Goal: Communication & Community: Answer question/provide support

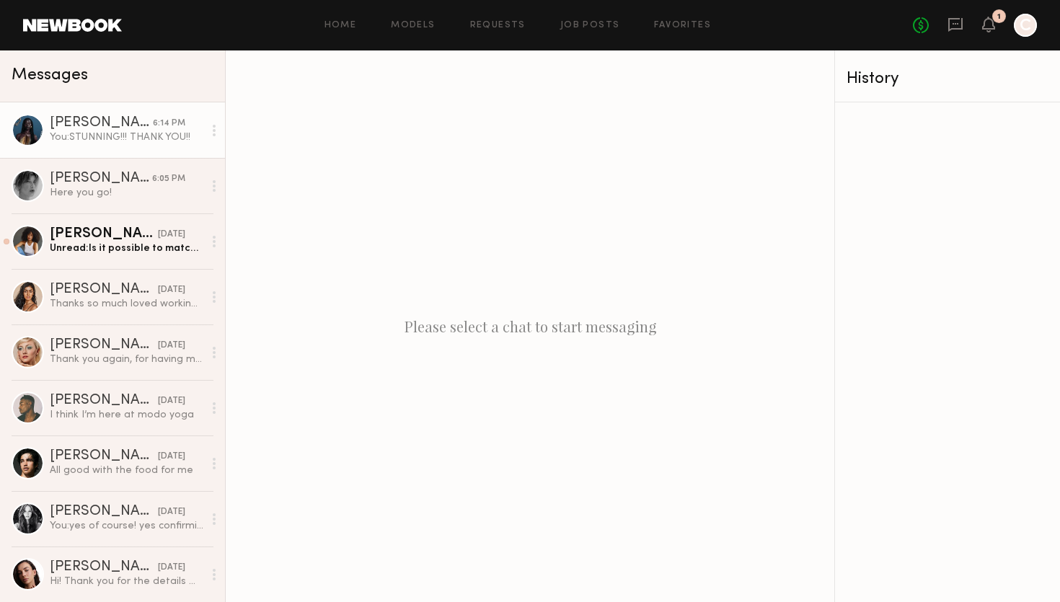
click at [61, 117] on div "[PERSON_NAME]" at bounding box center [101, 123] width 103 height 14
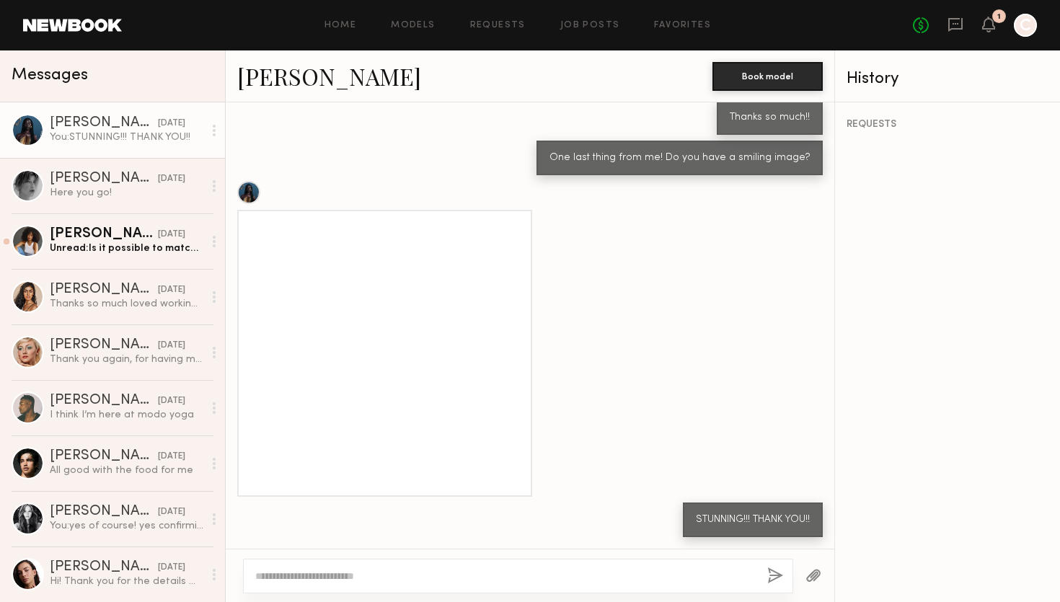
scroll to position [1236, 0]
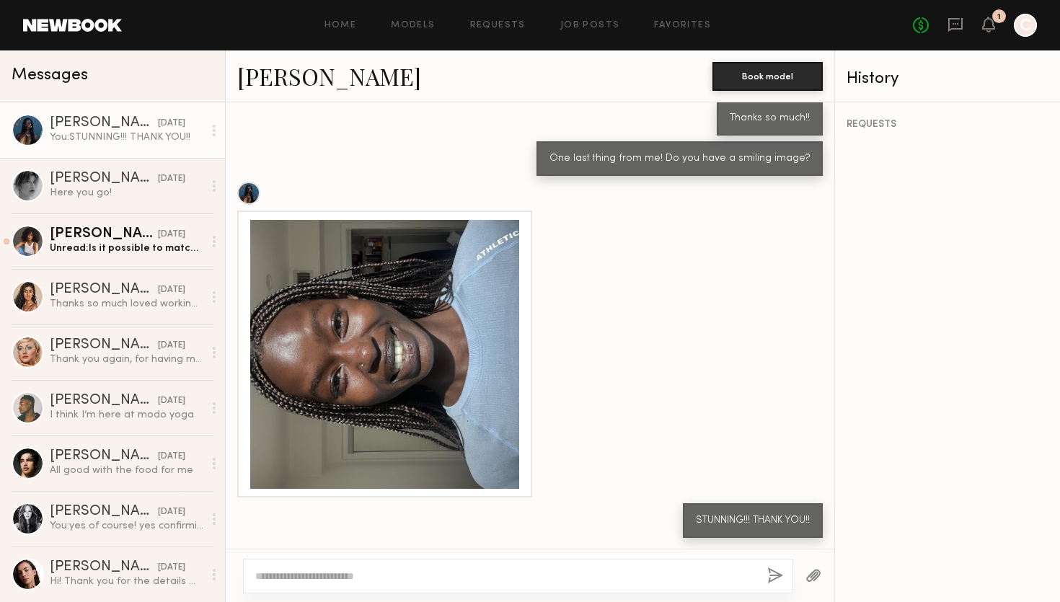
click at [304, 71] on link "[PERSON_NAME]" at bounding box center [329, 76] width 184 height 31
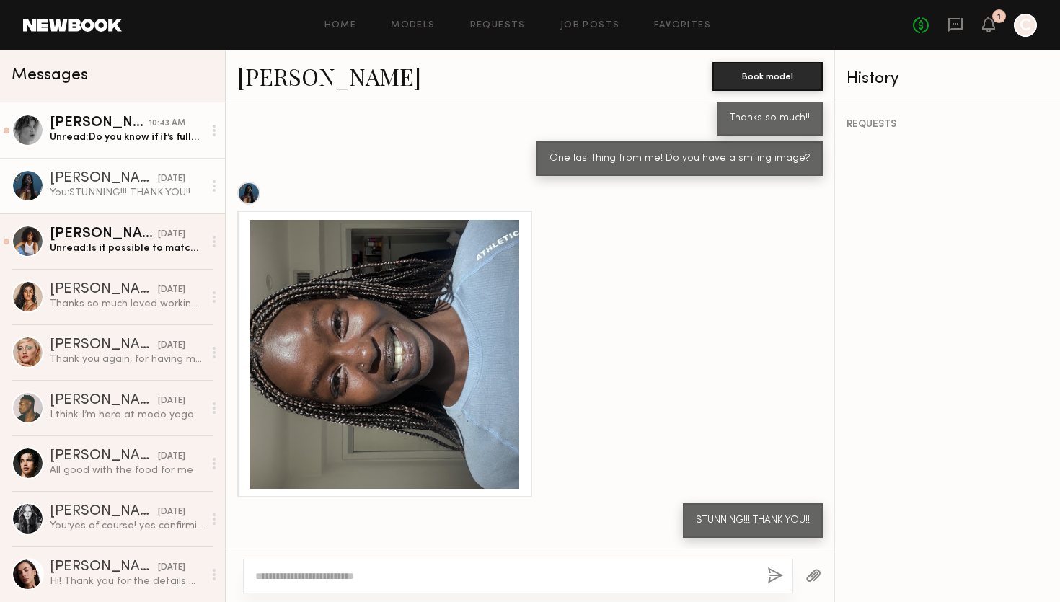
click at [138, 134] on div "Unread: Do you know if it’s fully confirmed? Just need to take off of work!" at bounding box center [127, 137] width 154 height 14
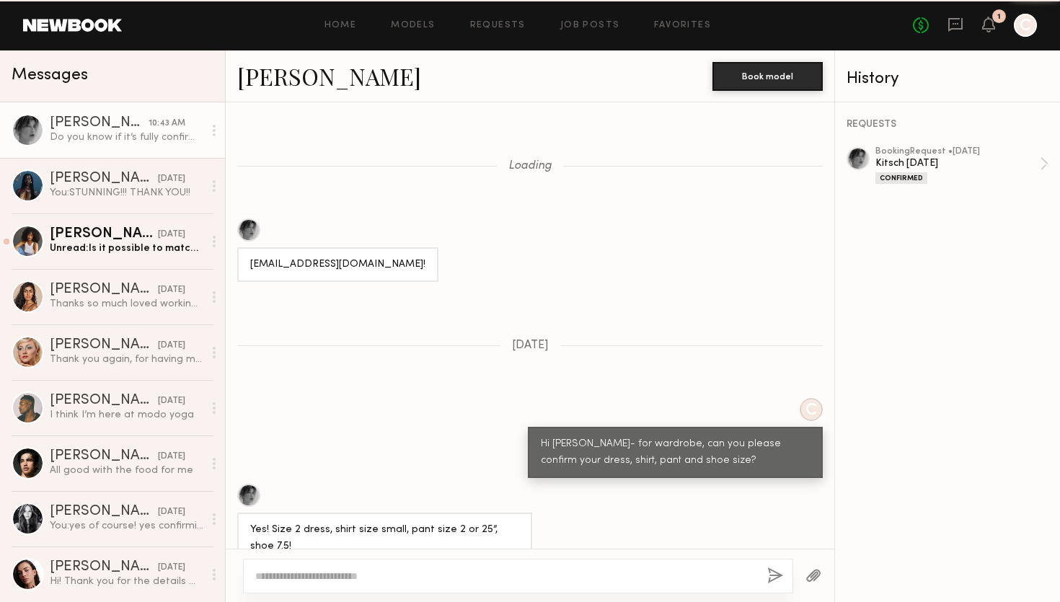
scroll to position [1517, 0]
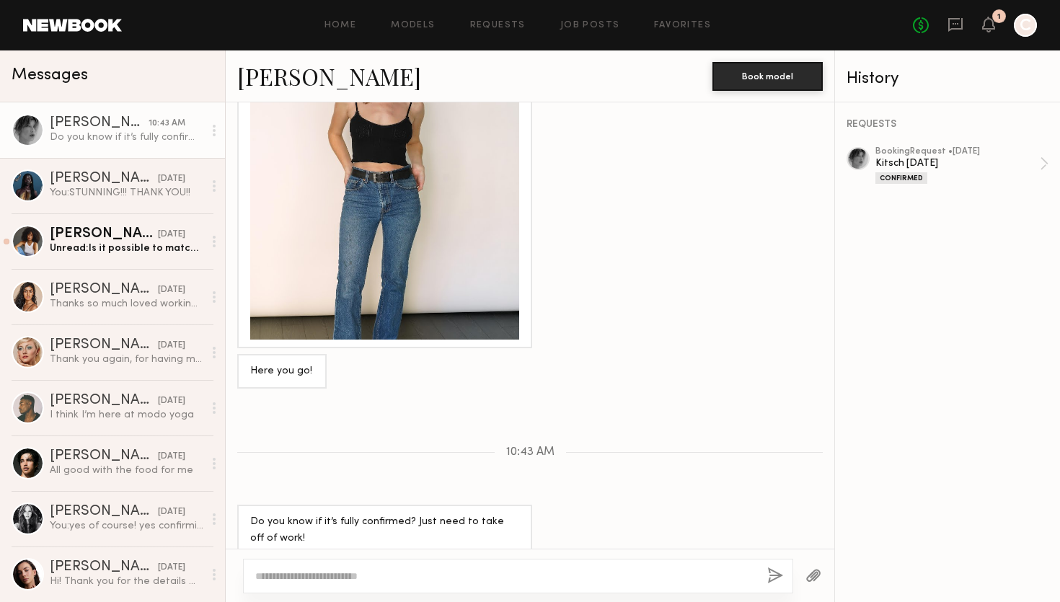
click at [427, 572] on textarea at bounding box center [505, 576] width 500 height 14
type textarea "**********"
click at [771, 568] on button "button" at bounding box center [775, 576] width 16 height 18
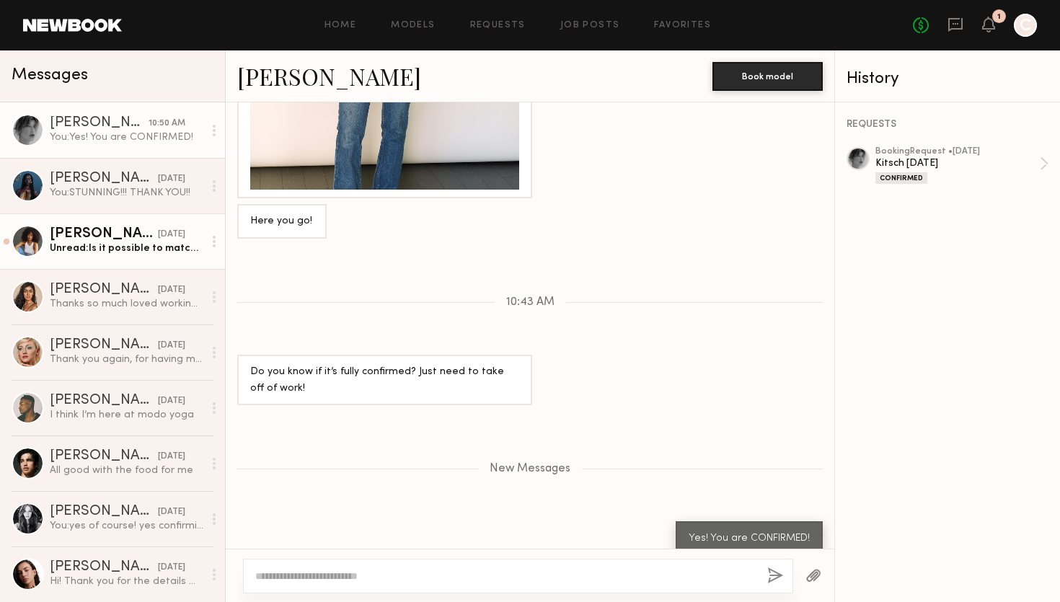
click at [151, 226] on link "[PERSON_NAME] [DATE] Unread: Is it possible to match the last rate of $1000, co…" at bounding box center [112, 240] width 225 height 55
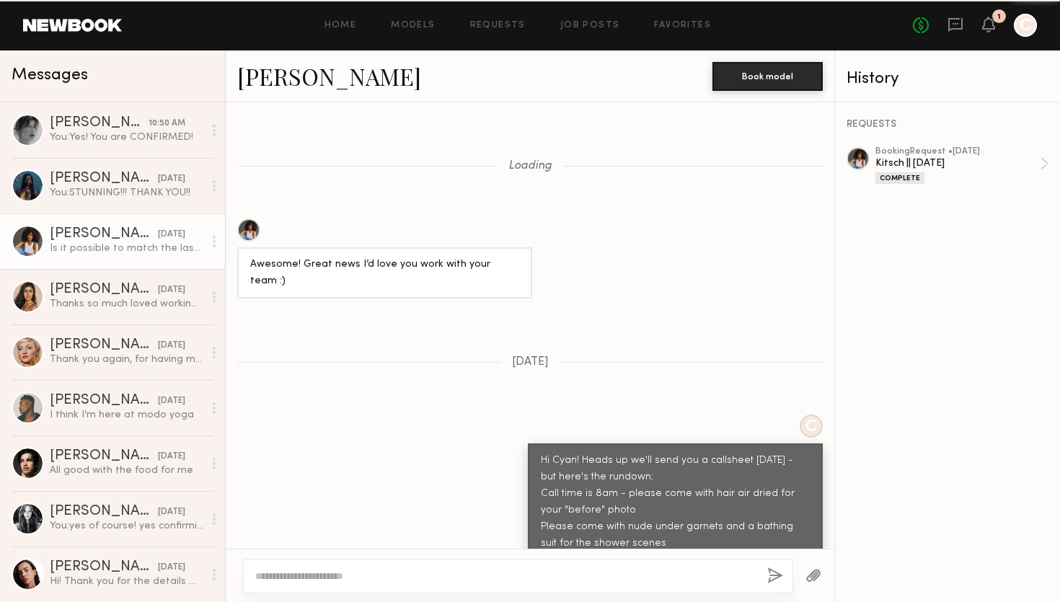
scroll to position [905, 0]
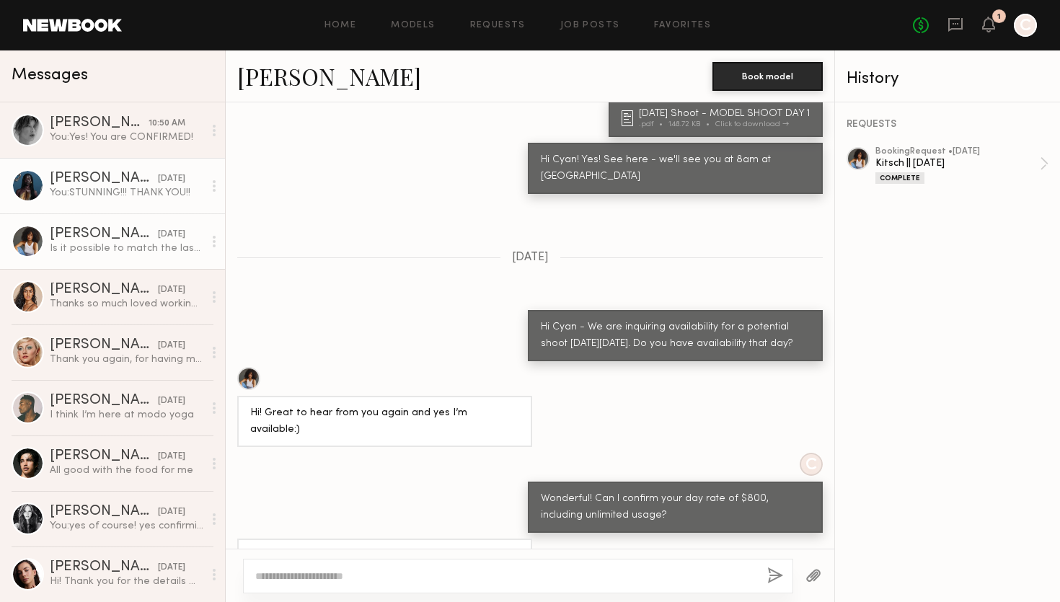
click at [129, 190] on div "You: STUNNING!!! THANK YOU!!" at bounding box center [127, 193] width 154 height 14
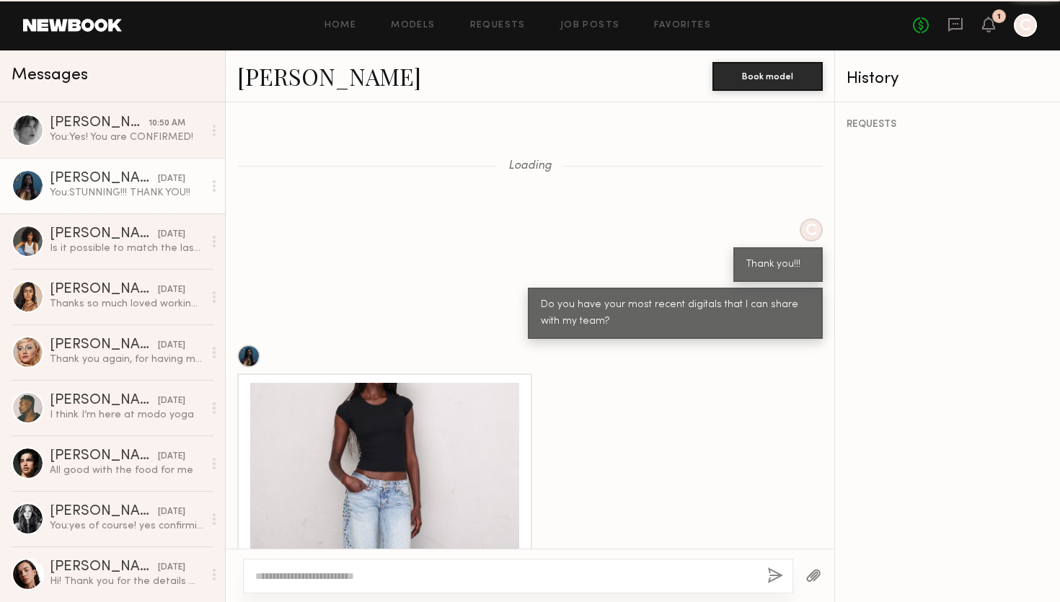
scroll to position [1236, 0]
